Goal: Task Accomplishment & Management: Manage account settings

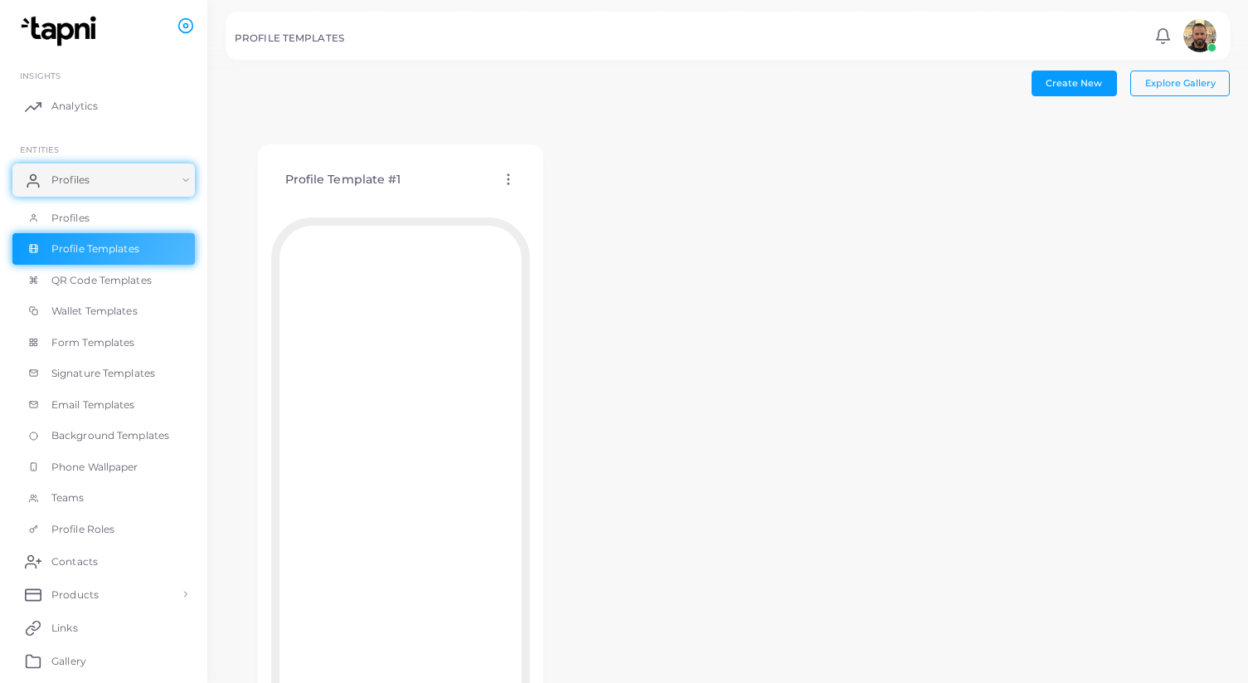
click at [1215, 32] on img at bounding box center [1199, 35] width 33 height 33
click at [621, 260] on div "Profile Template #1 Edit Template Assign template Duplicate Template Delete Tem…" at bounding box center [728, 456] width 1004 height 687
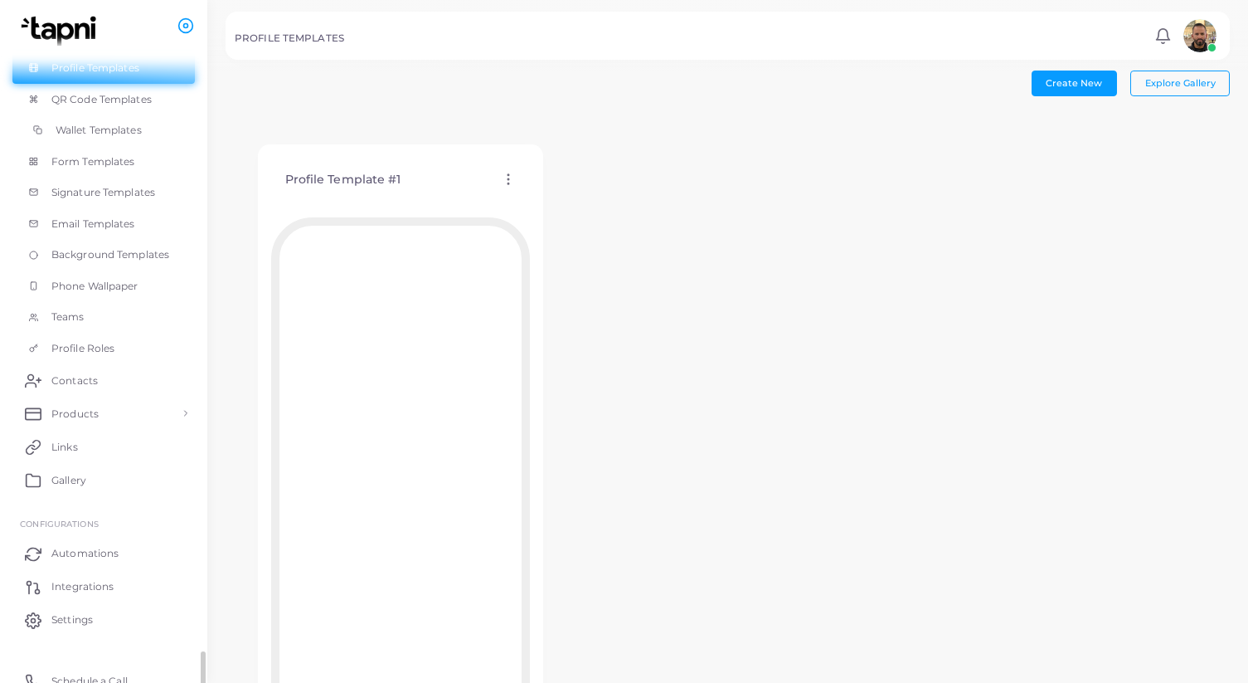
scroll to position [194, 0]
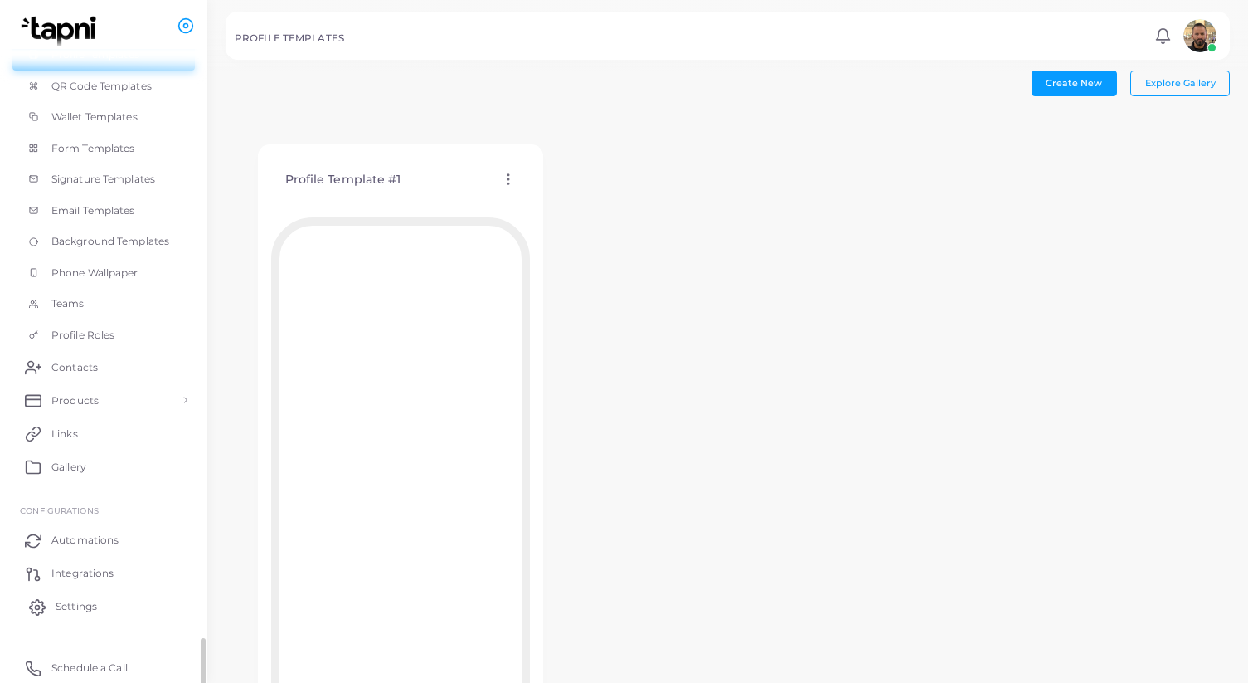
click at [84, 612] on span "Settings" at bounding box center [76, 606] width 41 height 15
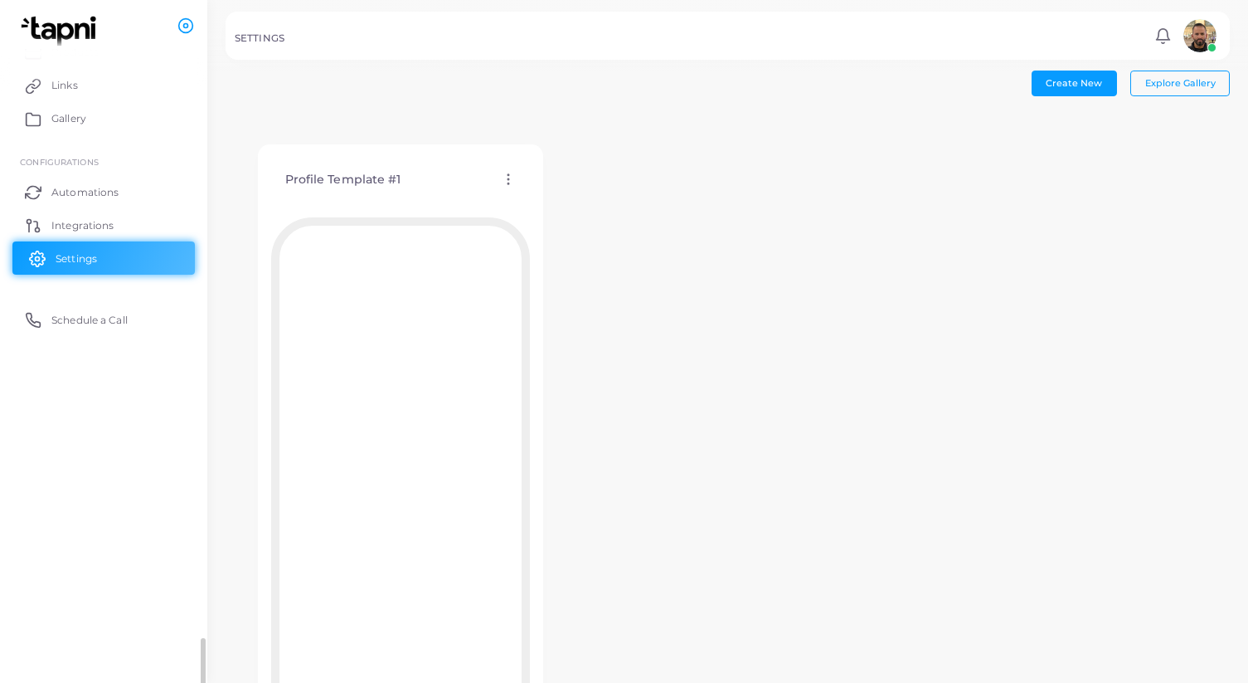
scroll to position [194, 0]
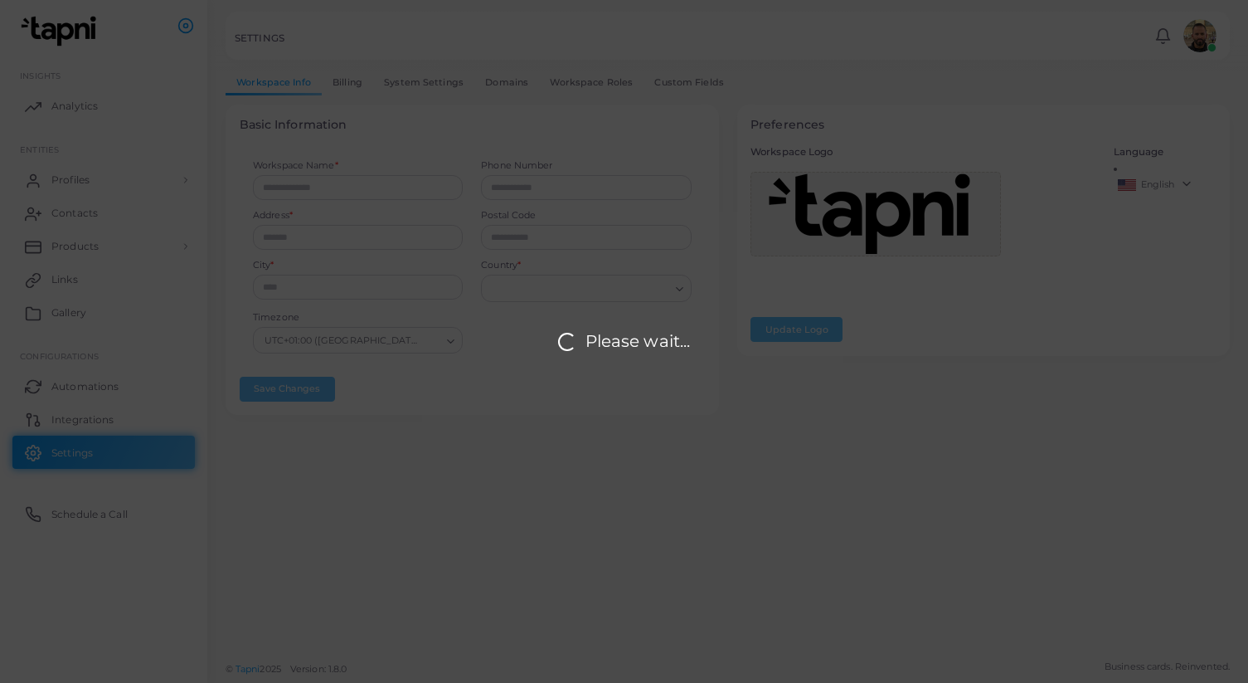
type input "**********"
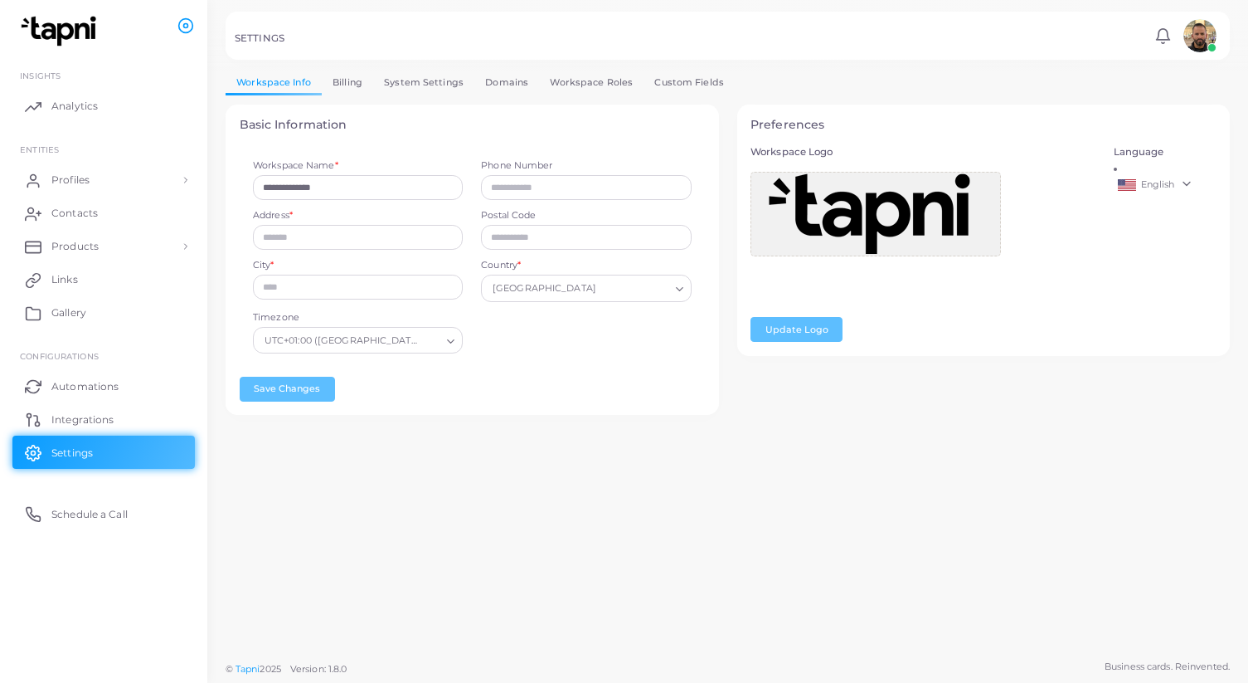
click at [343, 78] on link "Billing" at bounding box center [347, 82] width 51 height 24
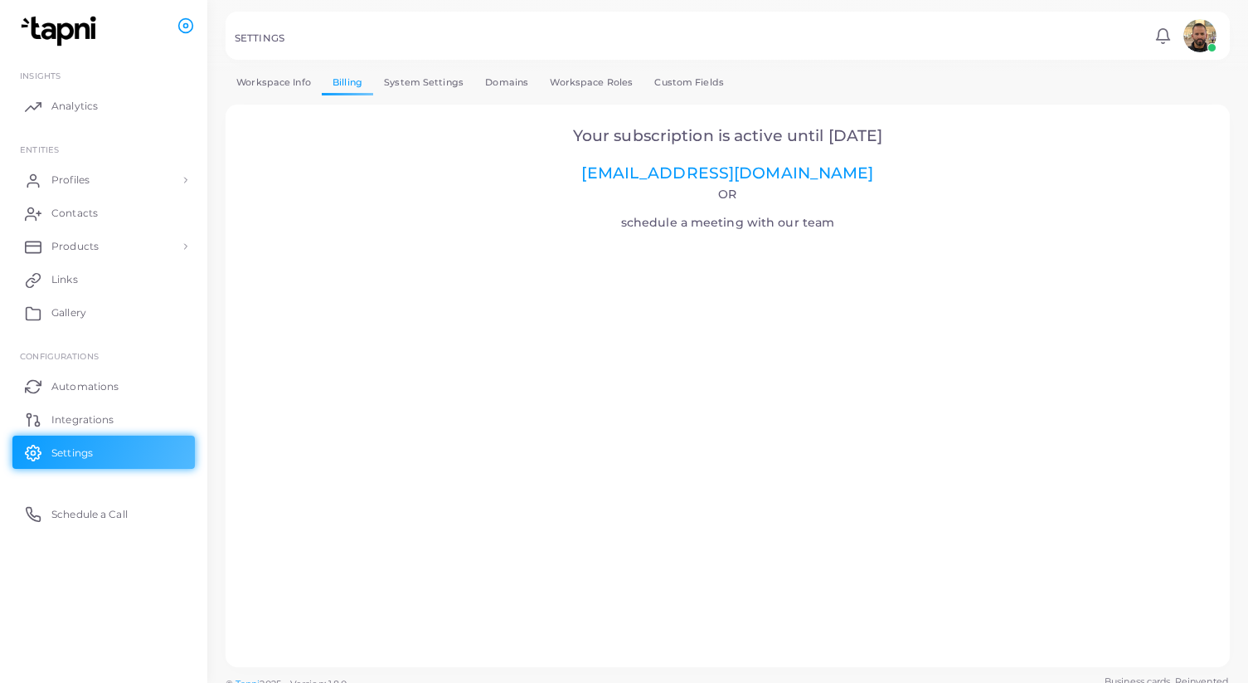
click at [430, 78] on link "System Settings" at bounding box center [423, 82] width 101 height 24
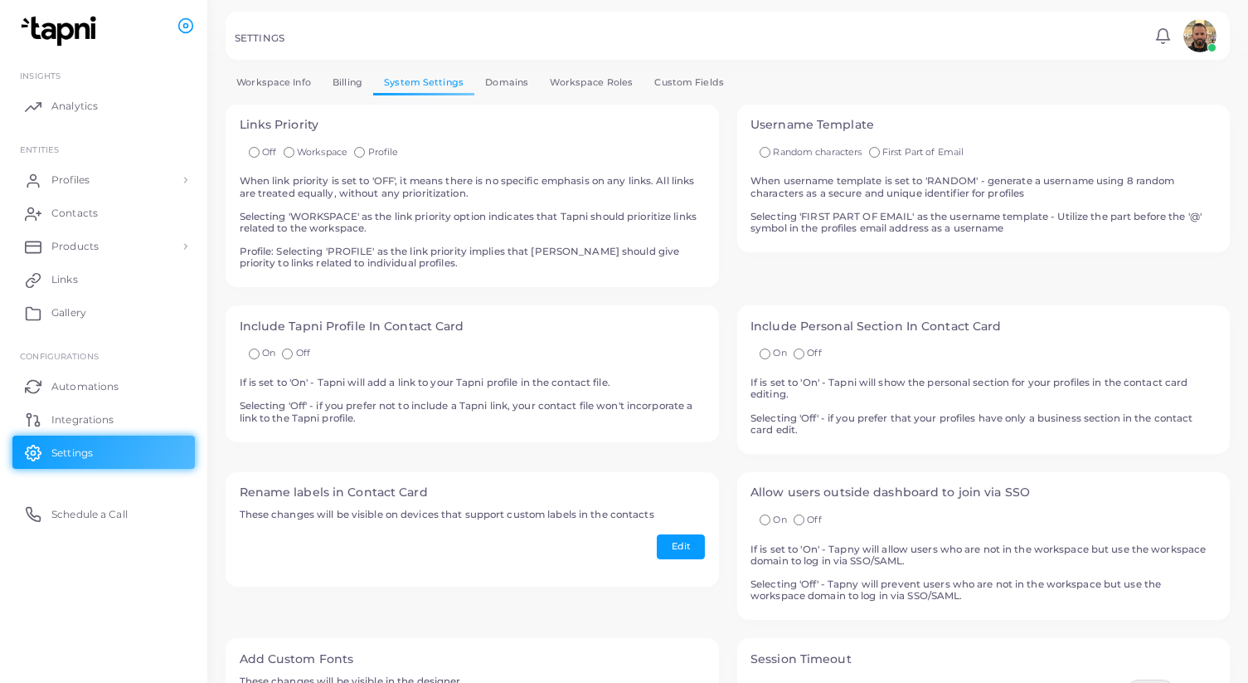
click at [527, 82] on link "Domains" at bounding box center [506, 82] width 65 height 24
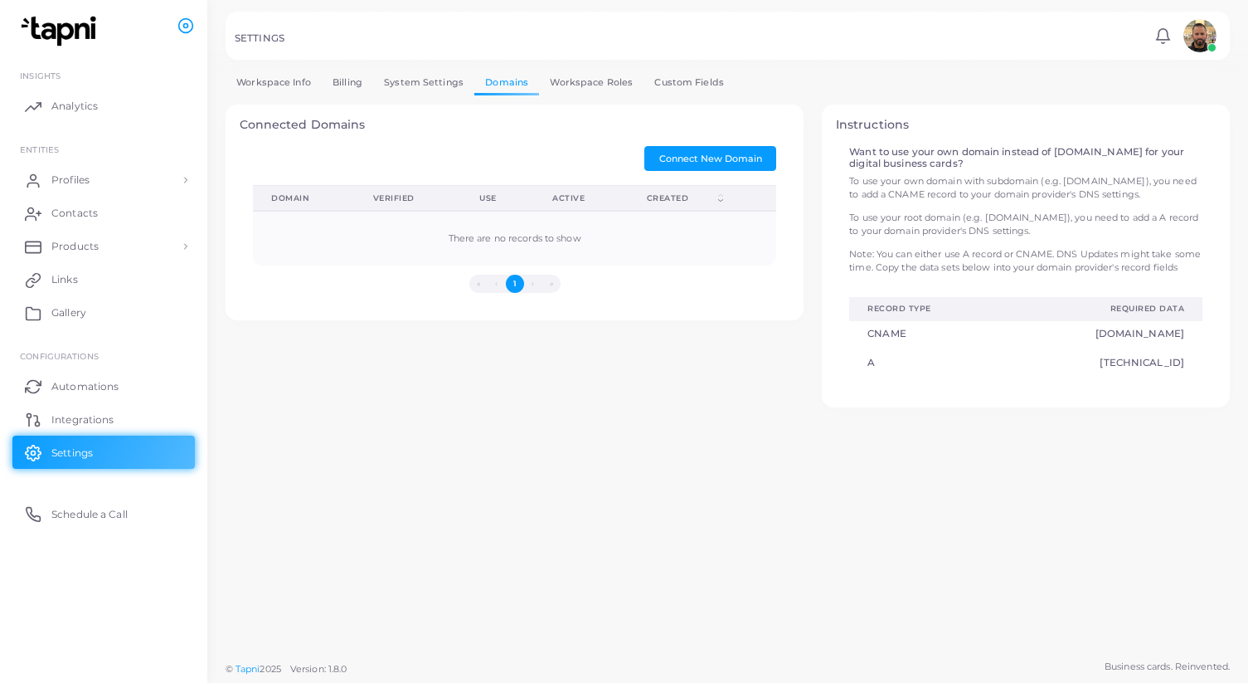
click at [561, 80] on link "Workspace Roles" at bounding box center [591, 82] width 104 height 24
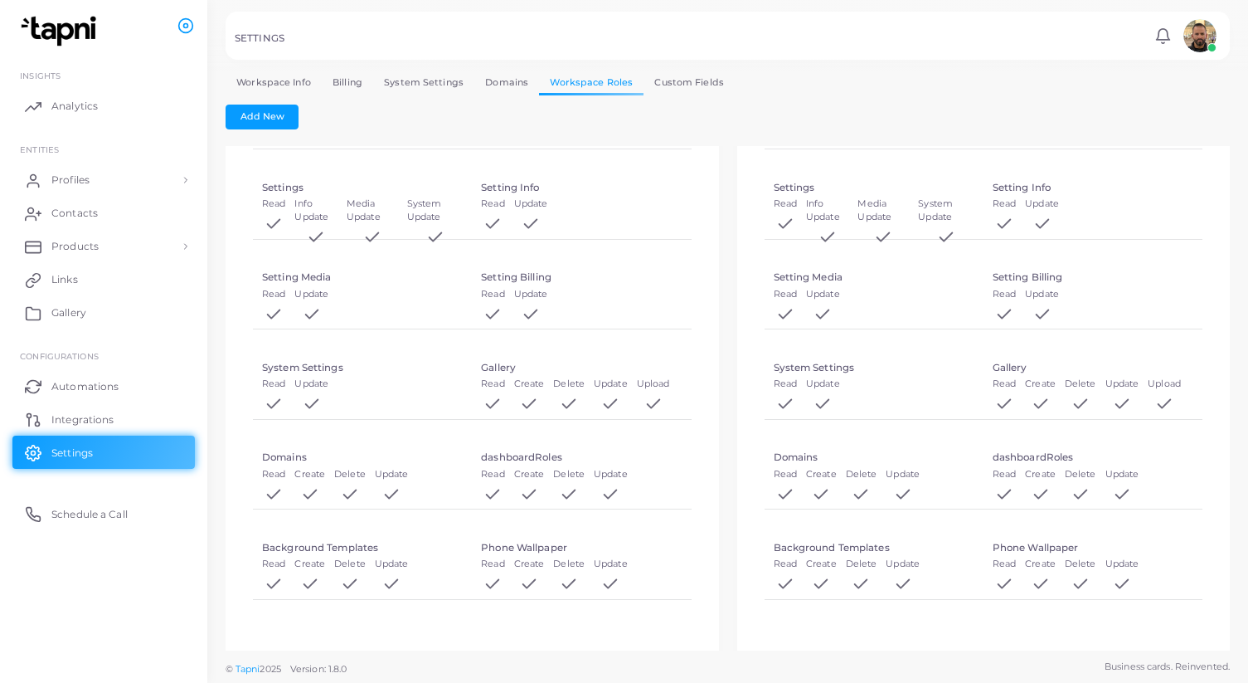
scroll to position [828, 0]
click at [823, 312] on icon at bounding box center [823, 314] width 18 height 18
click at [825, 280] on h5 "Setting Media" at bounding box center [808, 277] width 69 height 12
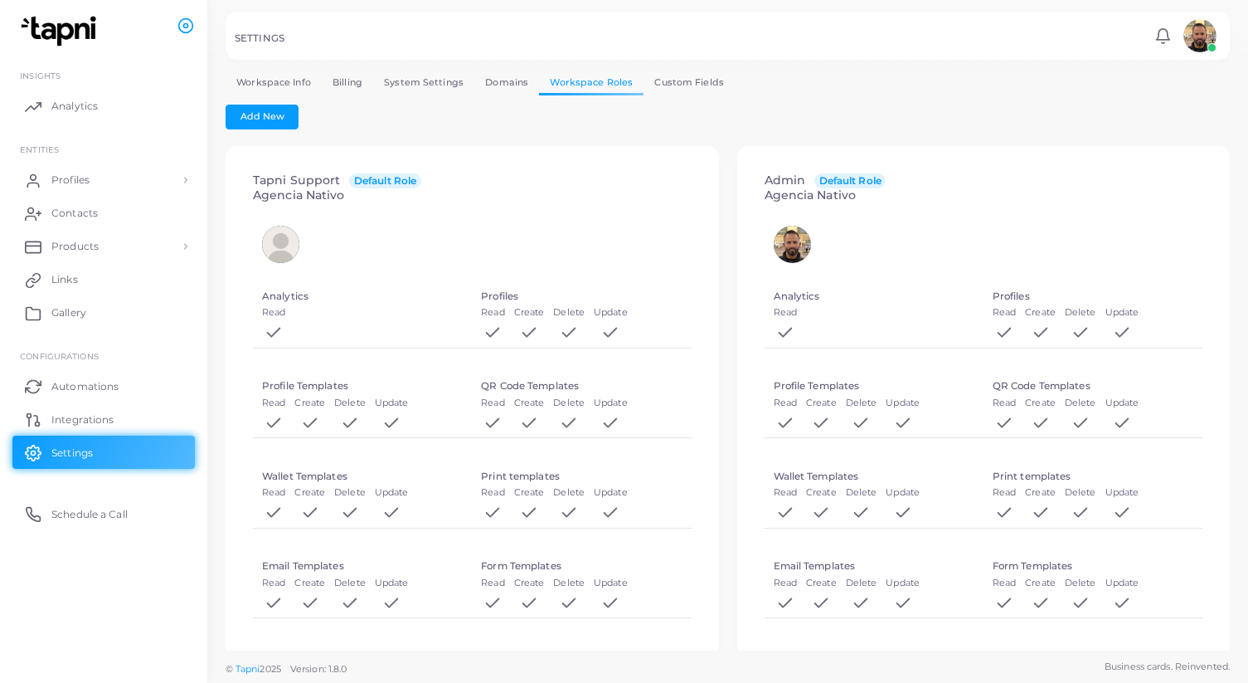
click at [680, 97] on div "**********" at bounding box center [728, 359] width 1004 height 579
click at [680, 84] on link "Custom Fields" at bounding box center [689, 82] width 91 height 24
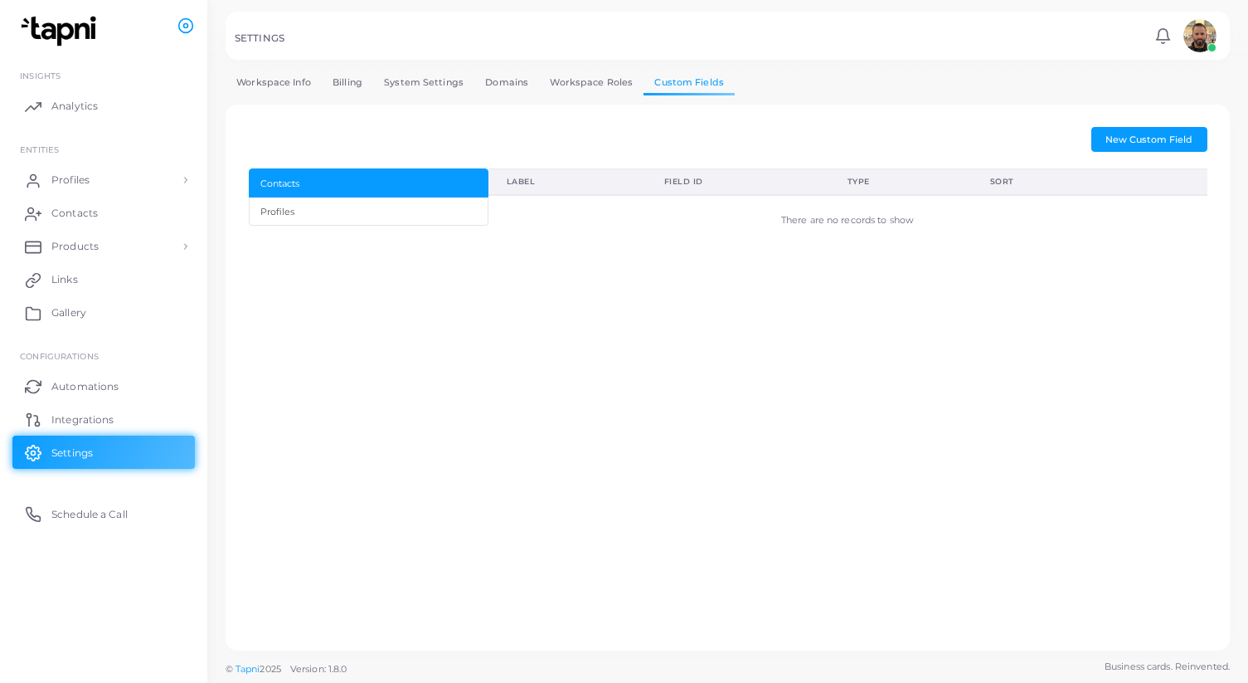
click at [264, 80] on link "Workspace Info" at bounding box center [274, 82] width 96 height 24
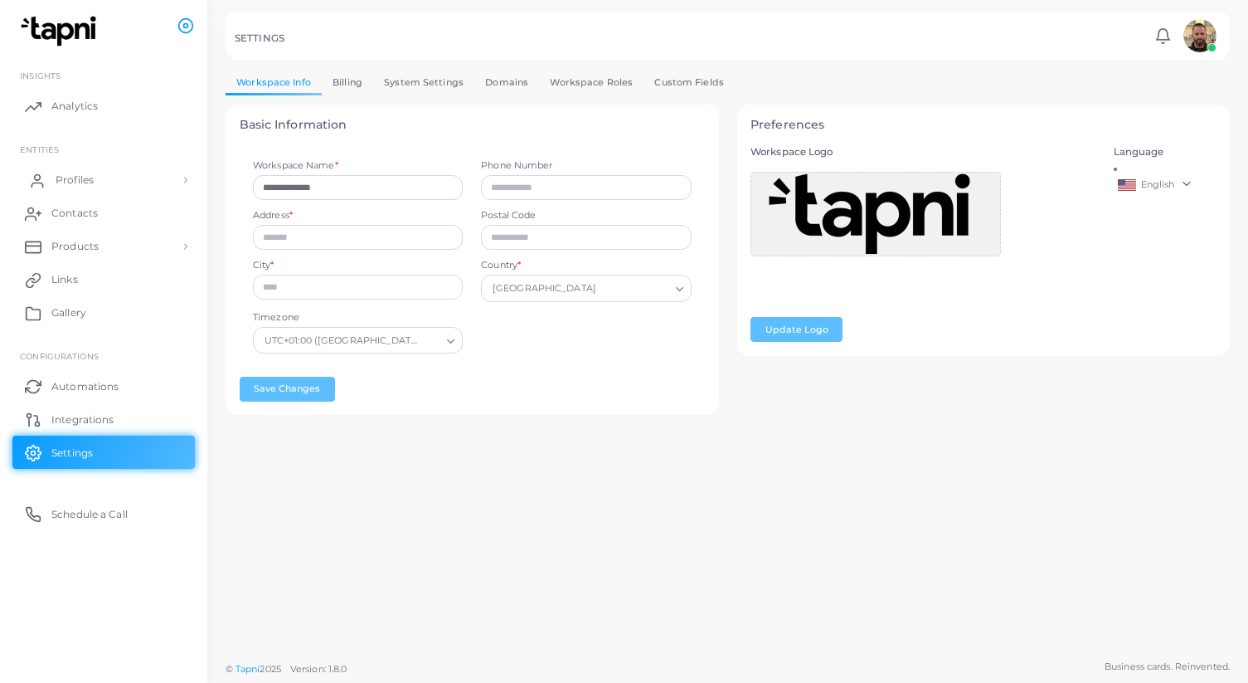
click at [66, 178] on span "Profiles" at bounding box center [75, 179] width 38 height 15
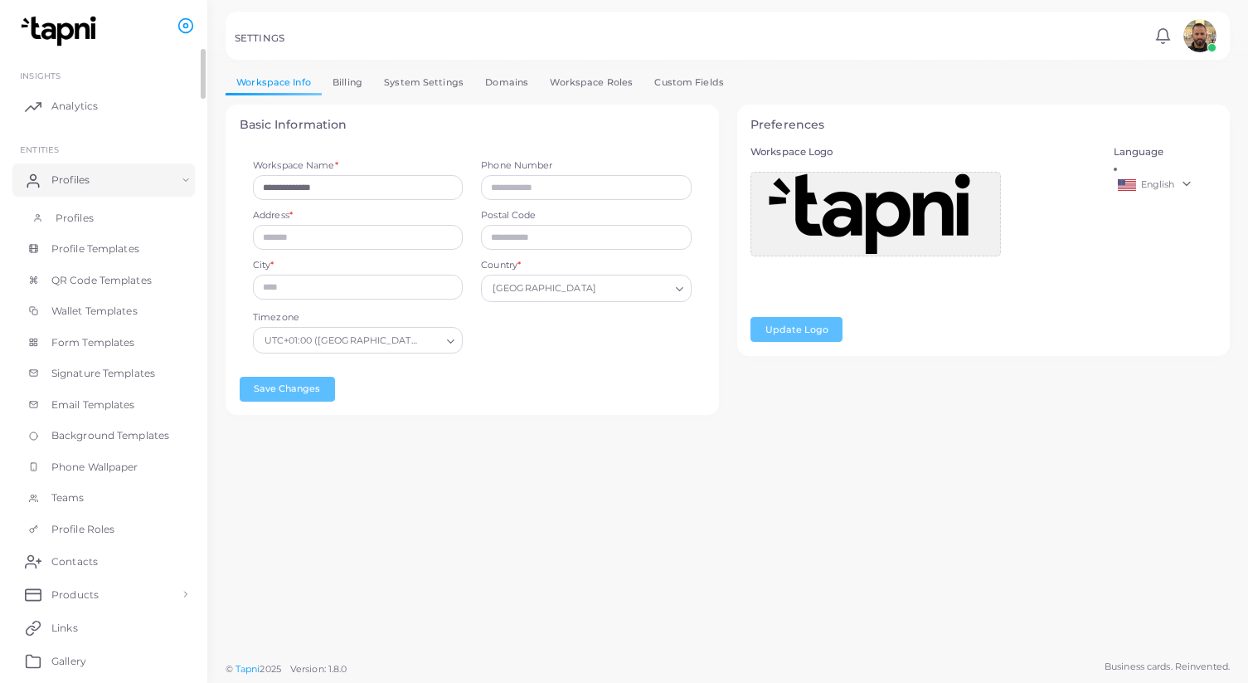
click at [76, 211] on span "Profiles" at bounding box center [75, 218] width 38 height 15
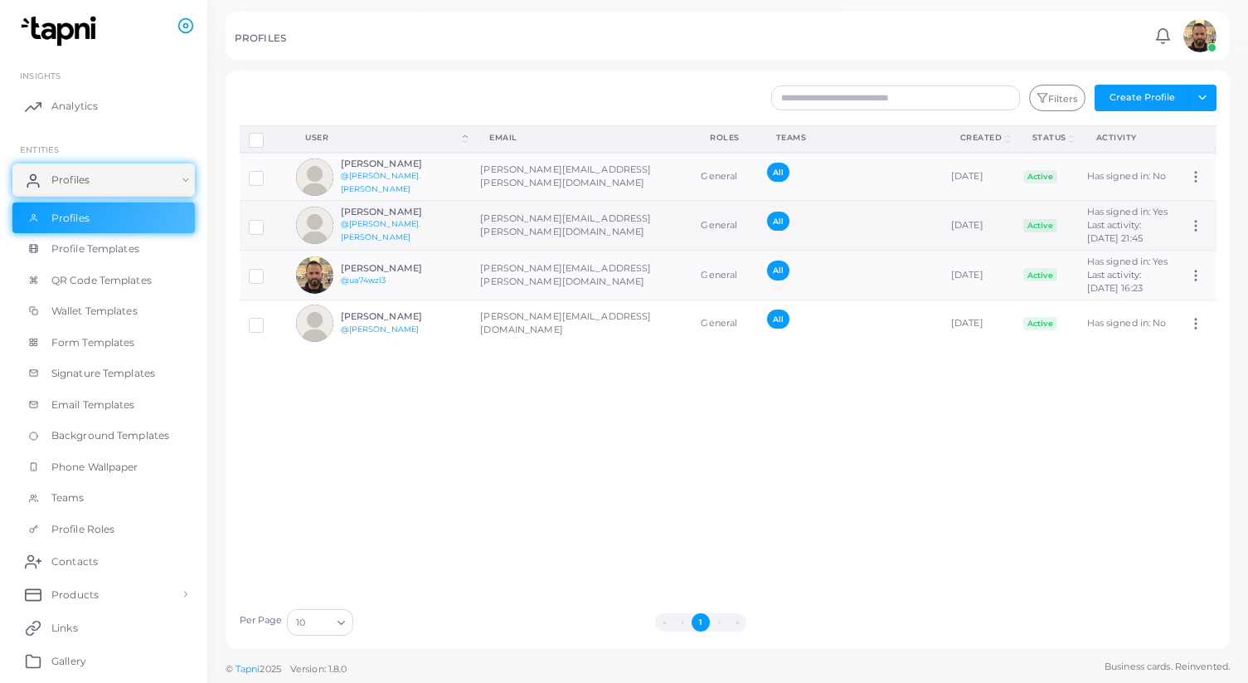
click at [1199, 233] on icon at bounding box center [1195, 225] width 15 height 15
click at [1193, 255] on span "Assign Product" at bounding box center [1177, 257] width 70 height 13
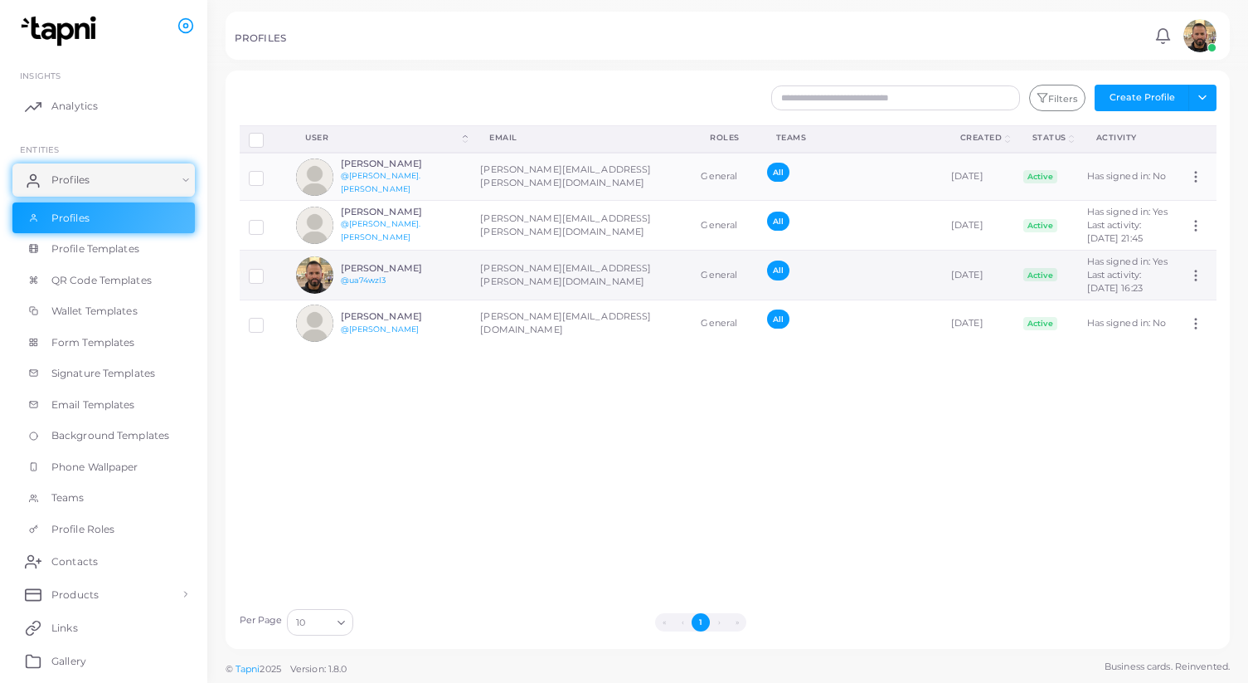
click at [1198, 283] on icon at bounding box center [1195, 275] width 15 height 15
click at [1189, 343] on span "Assign Product" at bounding box center [1177, 348] width 70 height 13
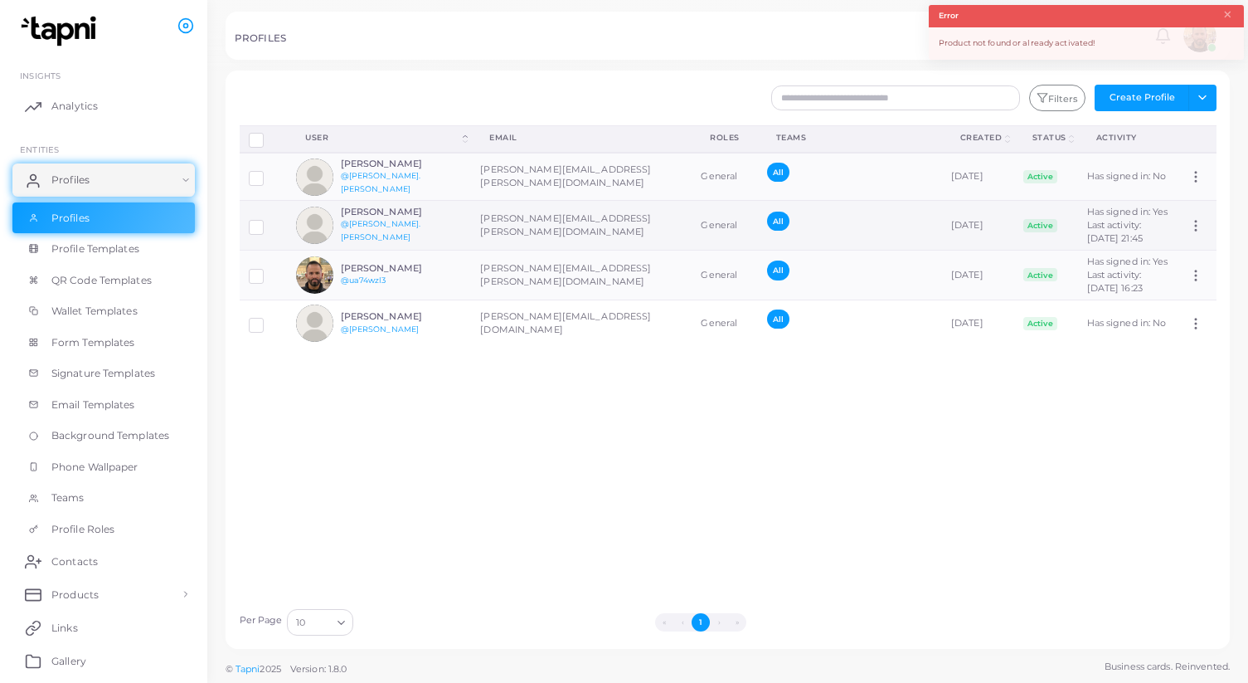
click at [1198, 233] on icon at bounding box center [1195, 225] width 15 height 15
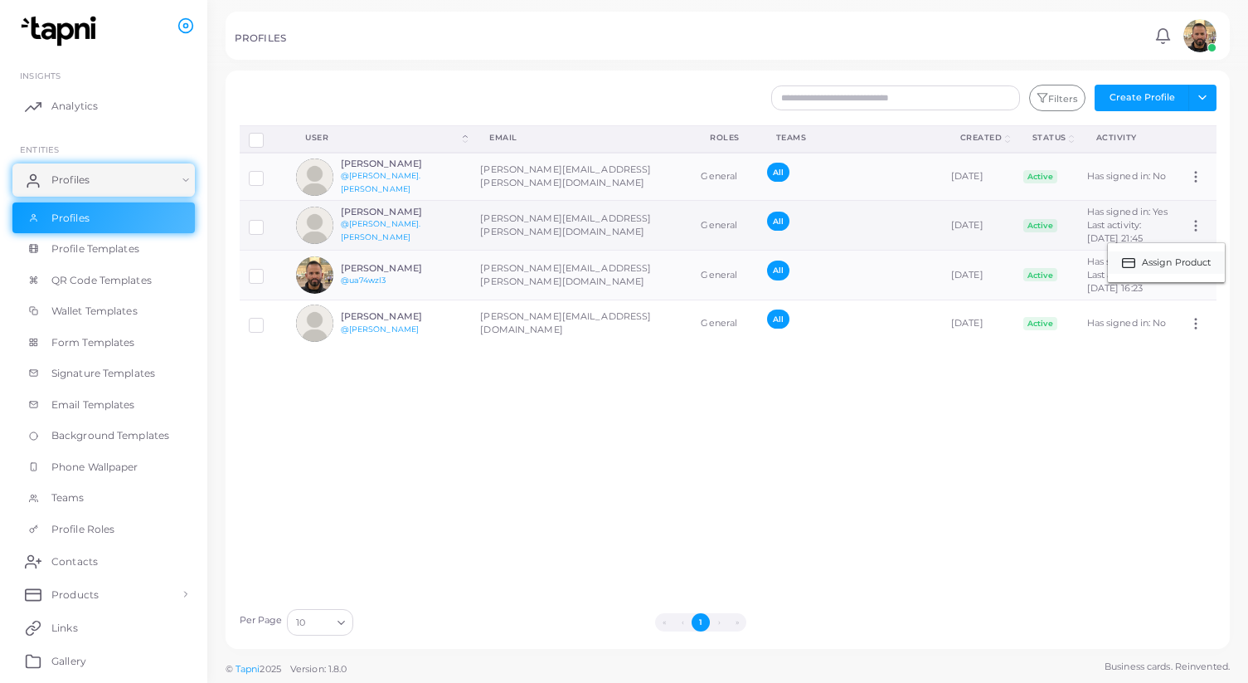
click at [1186, 260] on span "Assign Product" at bounding box center [1177, 262] width 70 height 13
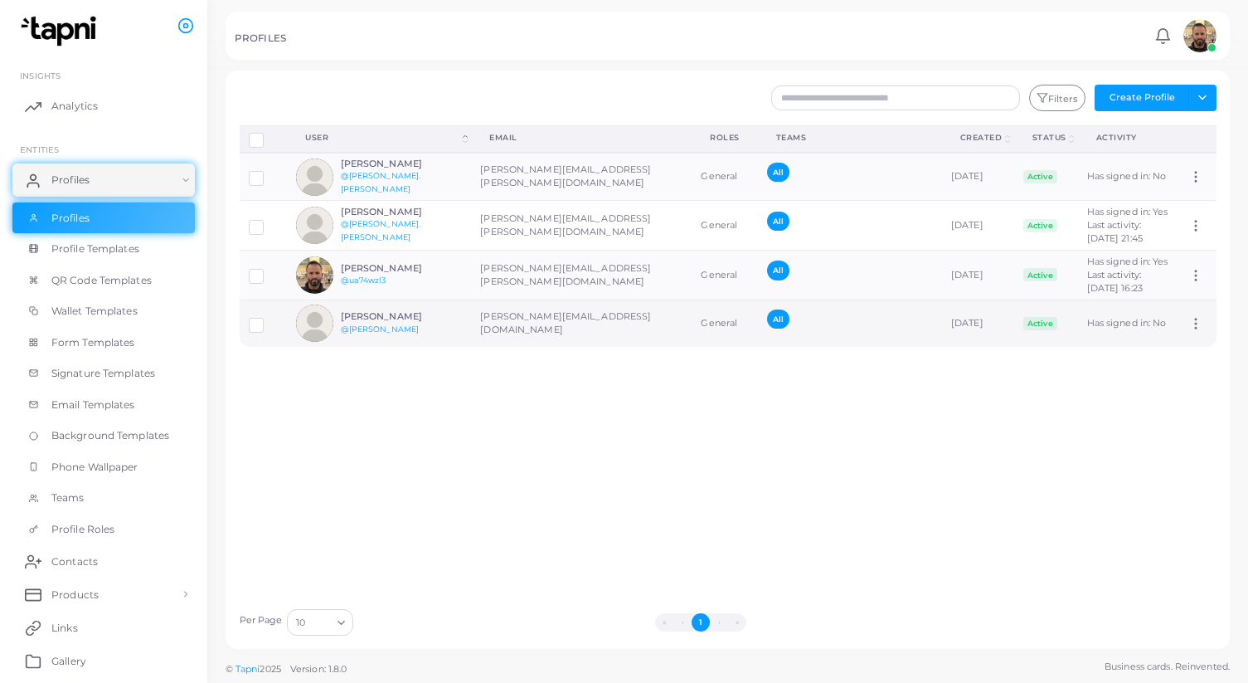
click at [1200, 331] on icon at bounding box center [1195, 323] width 15 height 15
click at [1185, 407] on span "Assign Product" at bounding box center [1177, 404] width 70 height 13
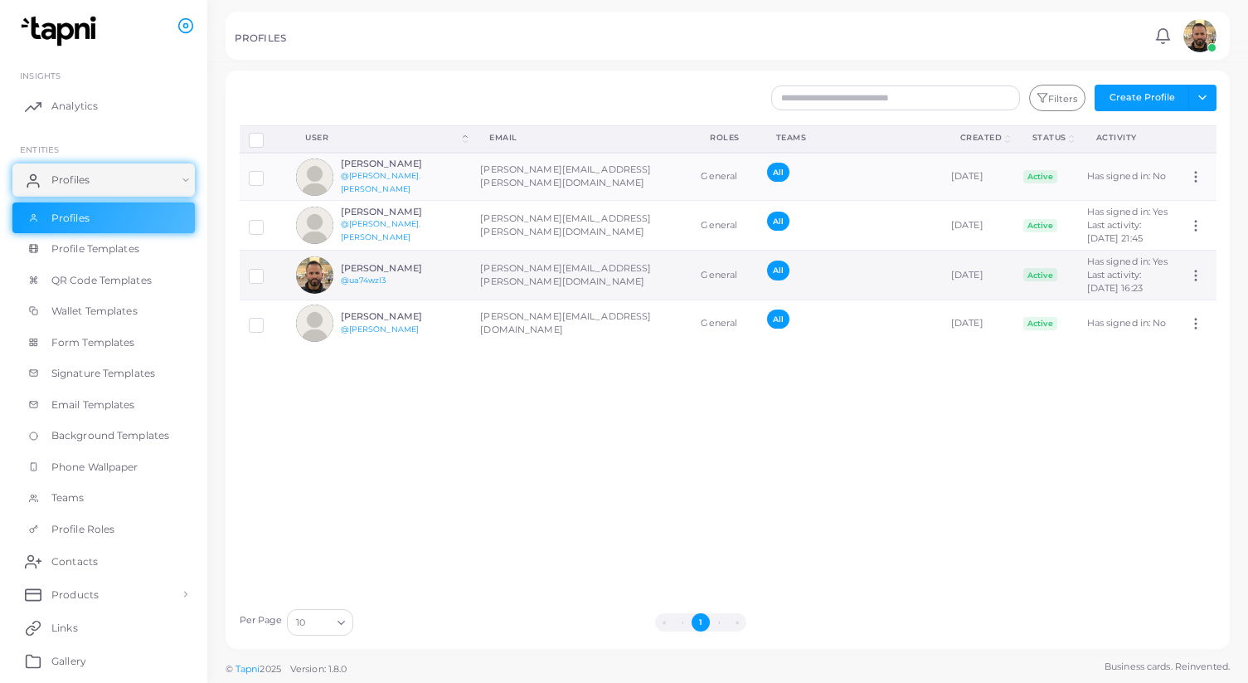
click at [1193, 300] on td "Assign Product" at bounding box center [1197, 275] width 36 height 50
click at [1198, 283] on icon at bounding box center [1195, 275] width 15 height 15
click at [1171, 342] on link "Assign Product" at bounding box center [1166, 350] width 117 height 22
click at [1197, 182] on icon at bounding box center [1195, 176] width 15 height 15
click at [1188, 200] on span "Assign Product" at bounding box center [1177, 203] width 70 height 13
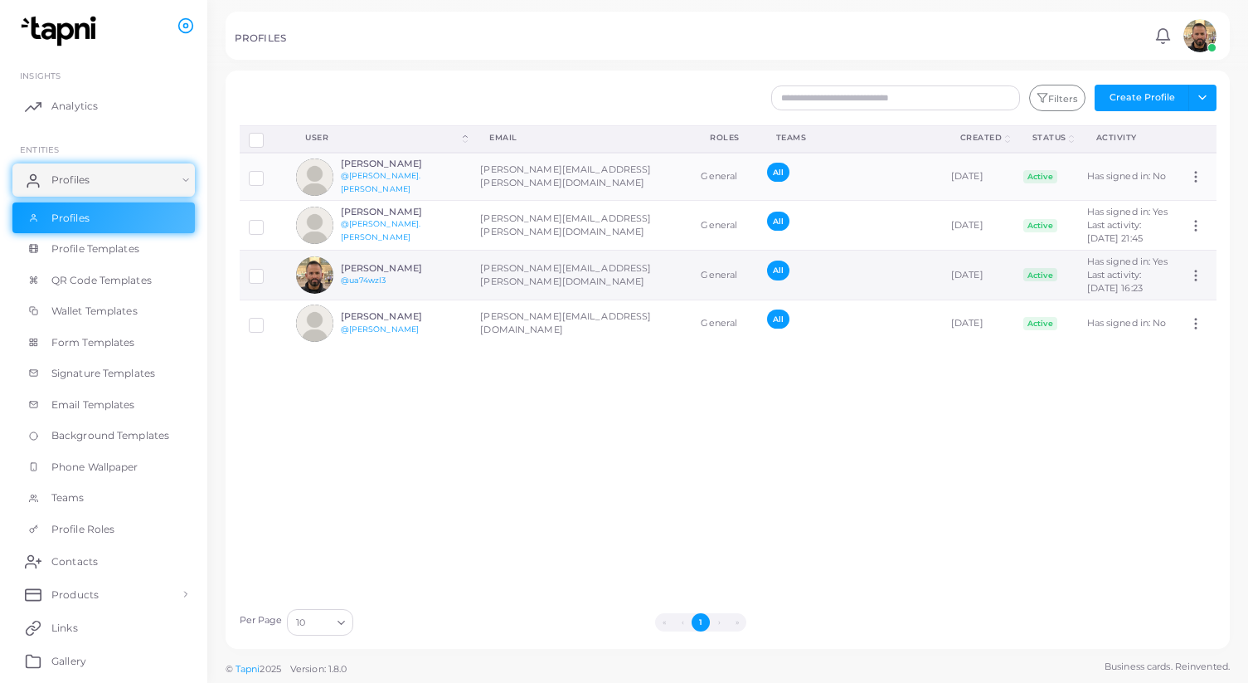
click at [1196, 276] on circle at bounding box center [1197, 275] width 2 height 2
click at [1173, 342] on span "Assign Product" at bounding box center [1177, 347] width 70 height 13
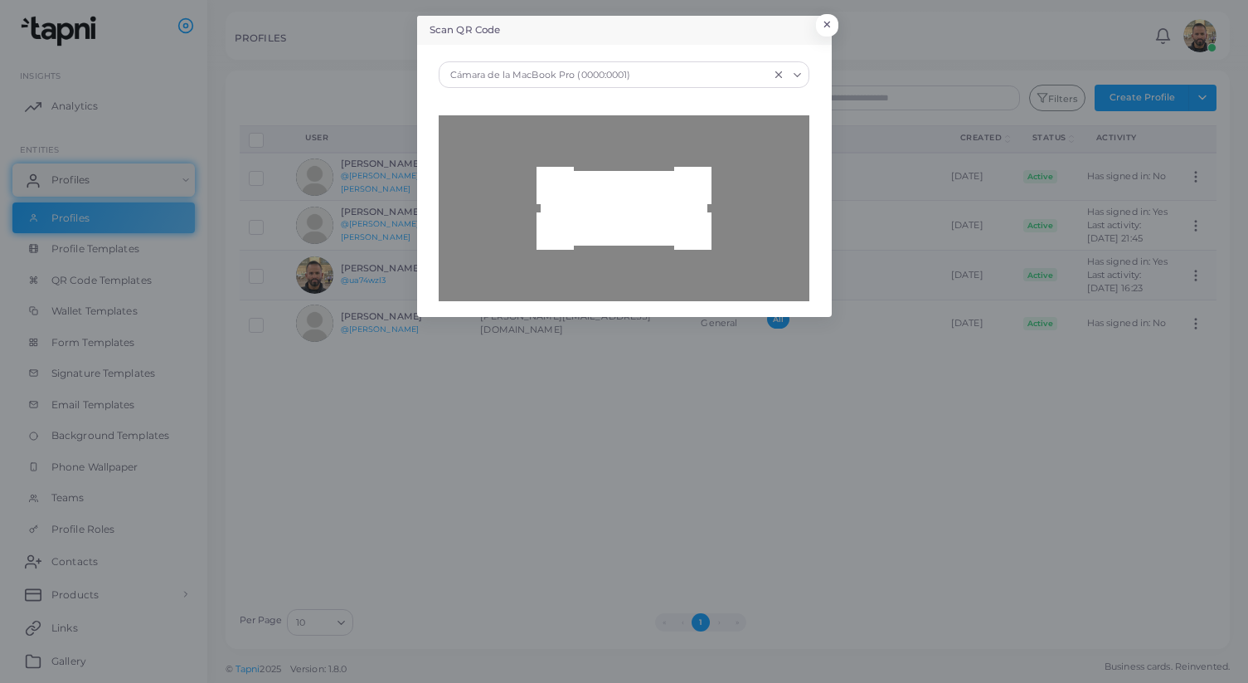
click at [799, 73] on icon "Search for option" at bounding box center [797, 75] width 12 height 12
click at [766, 38] on header "Scan QR Code ×" at bounding box center [624, 30] width 415 height 29
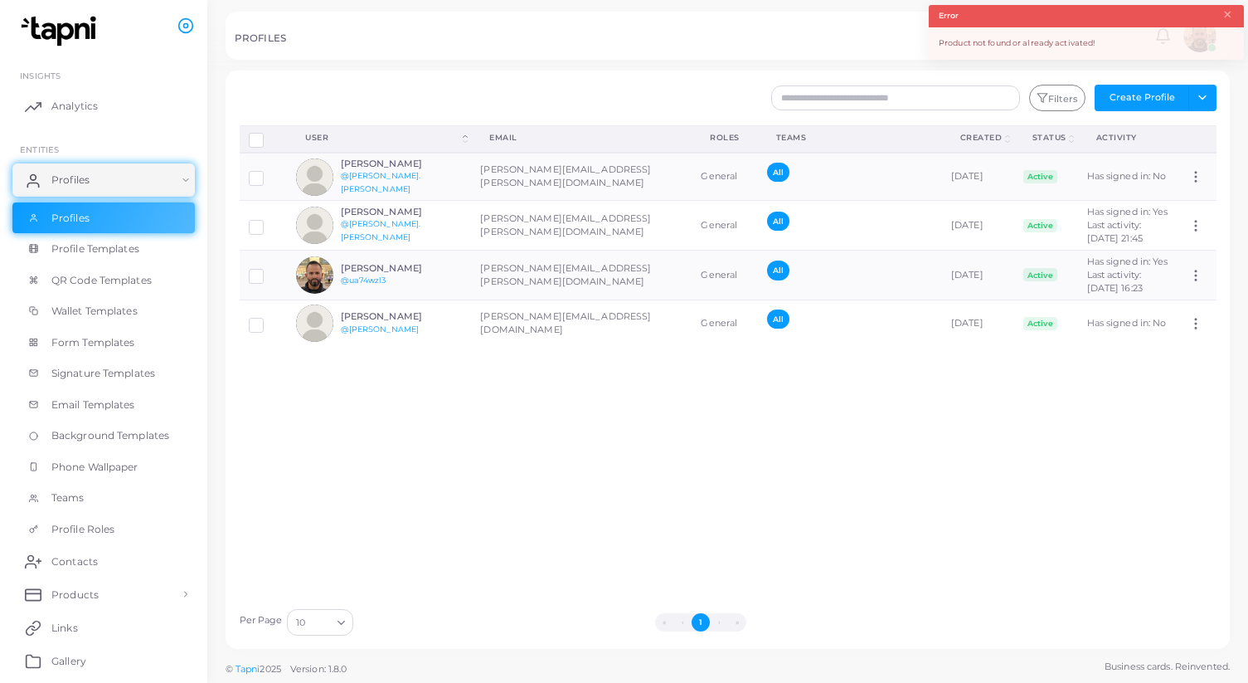
click at [650, 57] on div "PROFILES Notifications 0 New Mark All As Read [PERSON_NAME] ([PERSON_NAME][EMAI…" at bounding box center [728, 36] width 1004 height 48
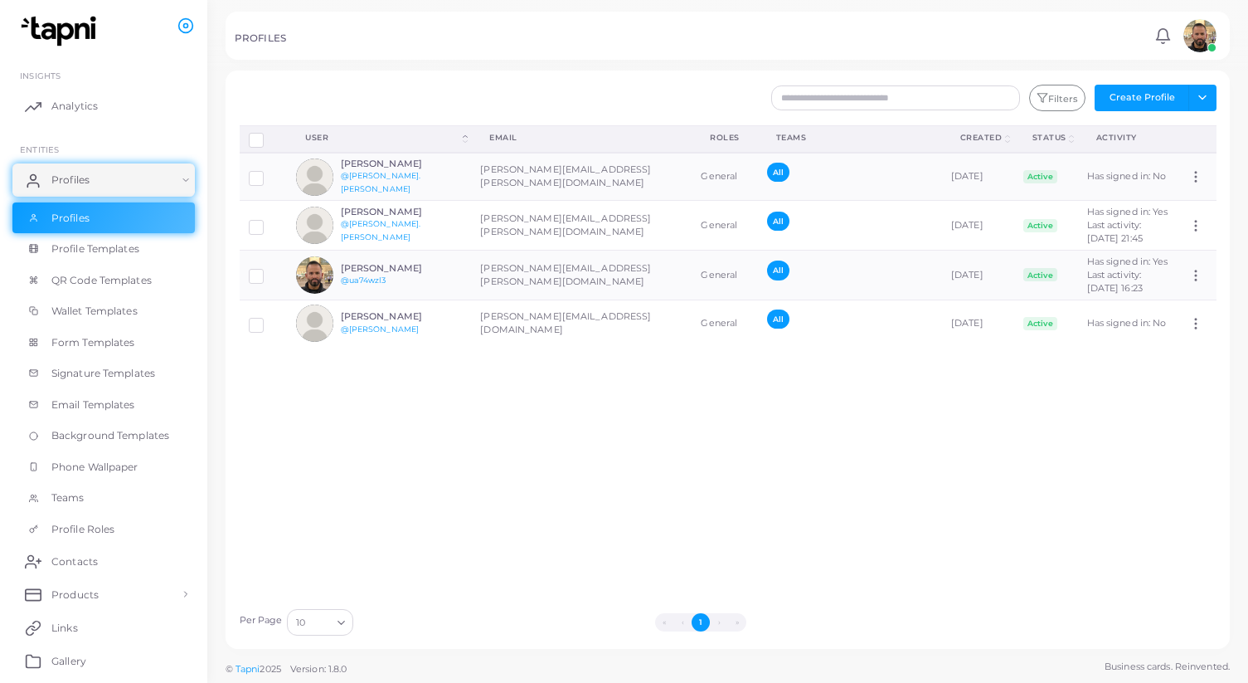
click at [628, 70] on div at bounding box center [624, 35] width 1248 height 70
click at [1200, 37] on img at bounding box center [1199, 35] width 33 height 33
click at [1037, 41] on div "PROFILES" at bounding box center [692, 40] width 915 height 17
click at [485, 508] on div "Disconnect Profiles Delete Profile Show Selections Download QRs User (Click to …" at bounding box center [728, 362] width 995 height 474
